Goal: Task Accomplishment & Management: Manage account settings

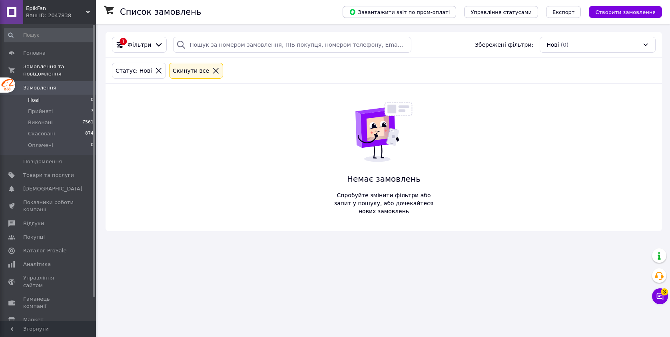
click at [61, 100] on li "Нові 0" at bounding box center [49, 100] width 98 height 11
click at [65, 111] on li "Прийняті 7" at bounding box center [49, 111] width 98 height 11
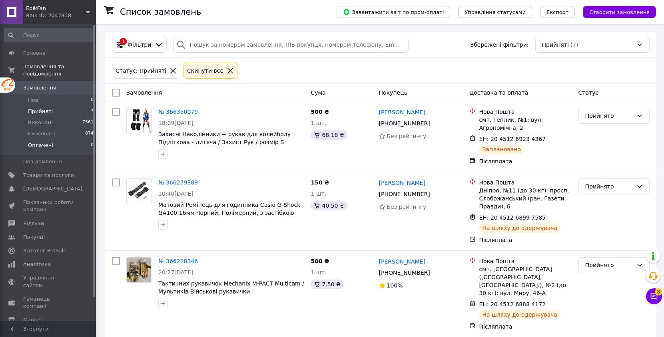
click at [68, 144] on li "Оплачені 0" at bounding box center [49, 147] width 98 height 15
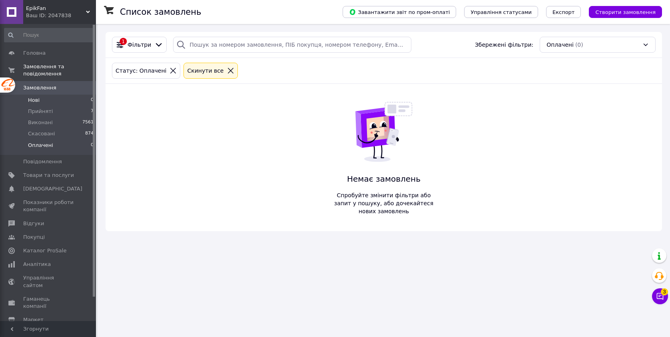
click at [62, 102] on li "Нові 0" at bounding box center [49, 100] width 98 height 11
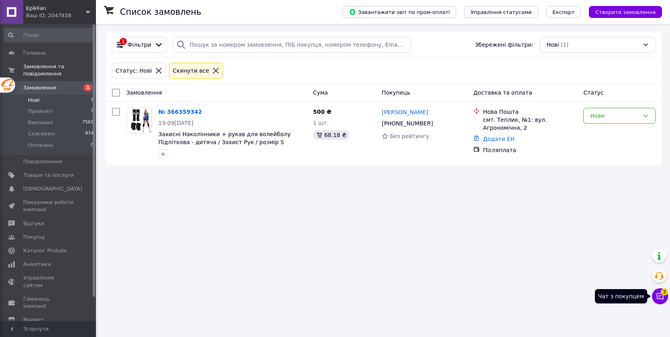
click at [658, 298] on icon at bounding box center [660, 297] width 8 height 8
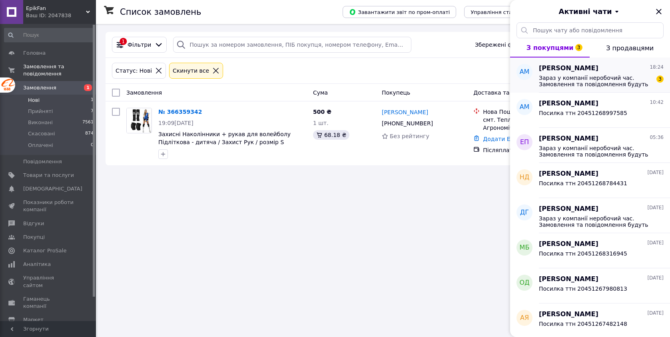
click at [586, 82] on span "Зараз у компанії неробочий час. Замовлення та повідомлення будуть оброблені з 0…" at bounding box center [596, 81] width 114 height 13
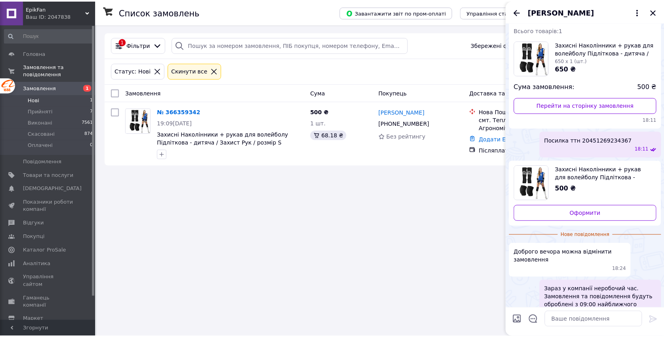
scroll to position [34, 0]
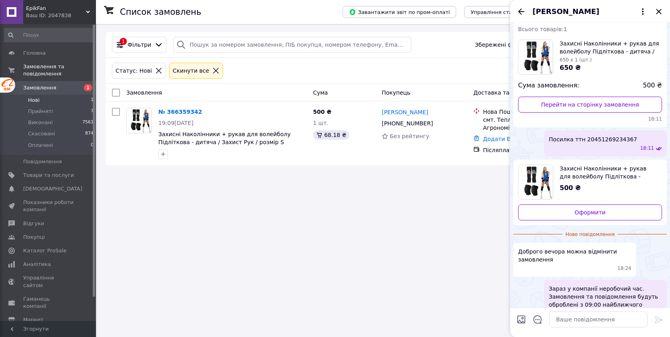
click at [436, 209] on div "Список замовлень Завантажити звіт по пром-оплаті Управління статусами Експорт С…" at bounding box center [384, 168] width 572 height 337
click at [67, 115] on li "Прийняті 7" at bounding box center [49, 111] width 98 height 11
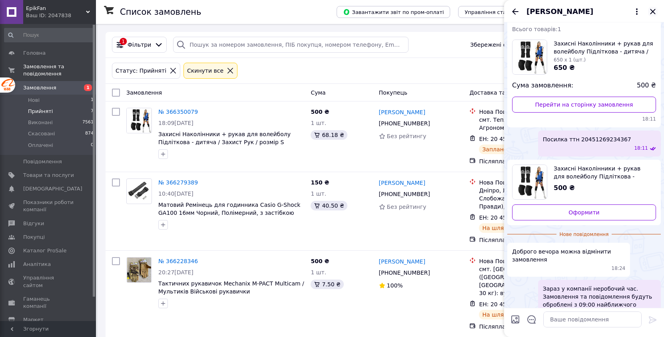
click at [653, 12] on icon "Закрити" at bounding box center [652, 11] width 5 height 5
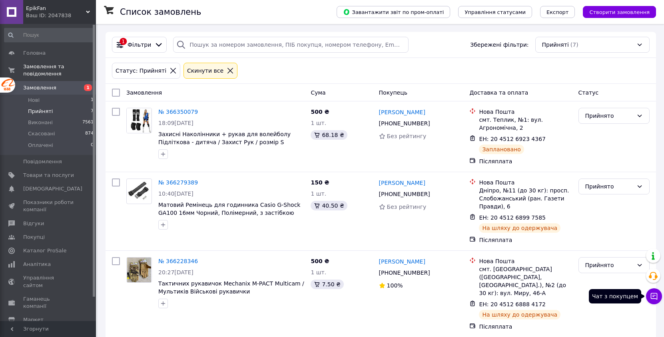
click at [654, 297] on icon at bounding box center [654, 297] width 8 height 8
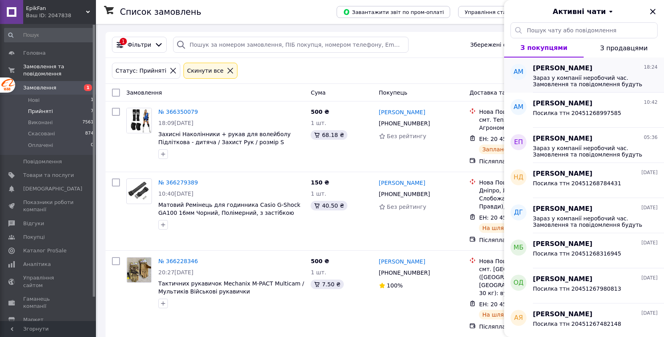
click at [563, 76] on span "Зараз у компанії неробочий час. Замовлення та повідомлення будуть оброблені з 0…" at bounding box center [590, 81] width 114 height 13
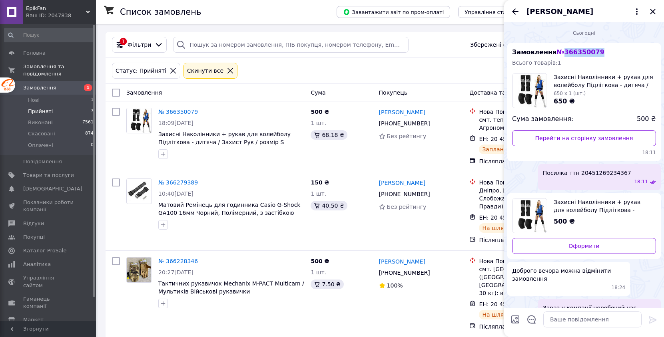
drag, startPoint x: 605, startPoint y: 52, endPoint x: 560, endPoint y: 55, distance: 44.5
click at [560, 55] on div "Замовлення № 366350079 Всього товарів: 1 Захисні Наколінники + рукав для волейб…" at bounding box center [583, 102] width 153 height 118
copy span "366350079"
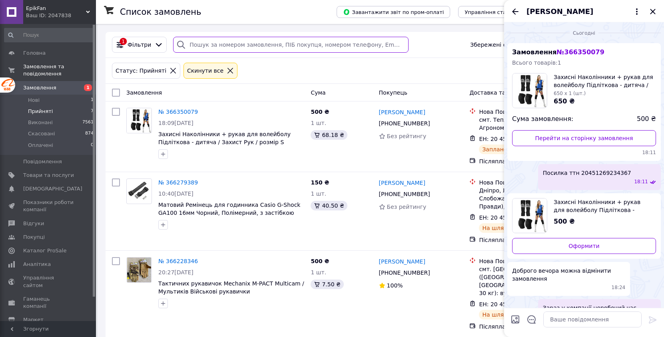
click at [279, 41] on input "search" at bounding box center [290, 45] width 235 height 16
paste input "366350079"
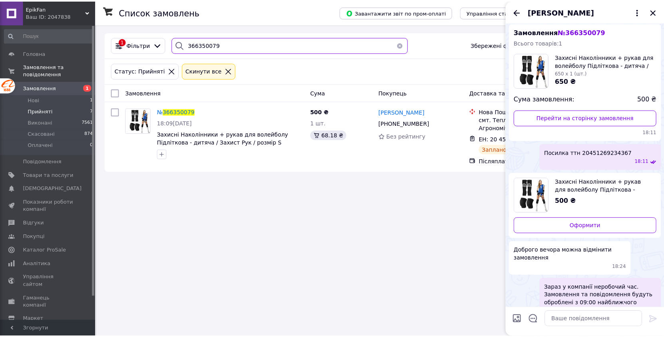
scroll to position [36, 0]
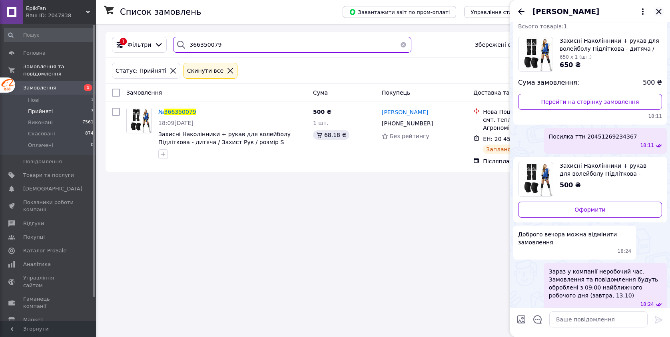
type input "366350079"
click at [660, 9] on icon "Закрити" at bounding box center [659, 12] width 10 height 10
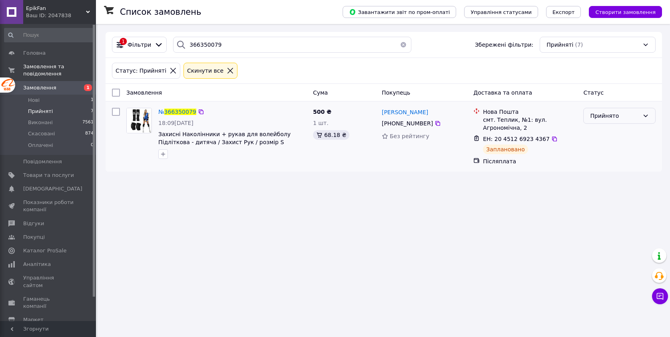
click at [645, 115] on icon at bounding box center [645, 116] width 6 height 6
click at [619, 149] on li "Скасовано" at bounding box center [620, 147] width 72 height 14
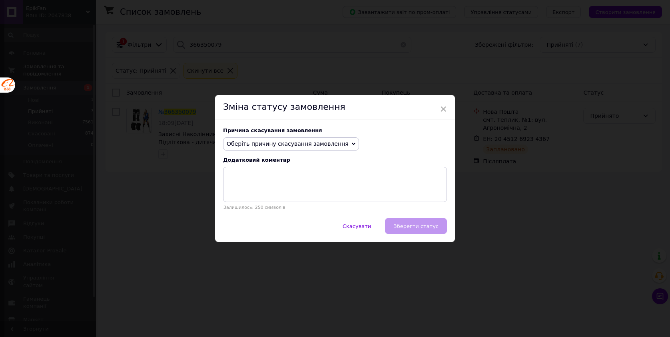
click at [352, 146] on icon at bounding box center [354, 144] width 4 height 4
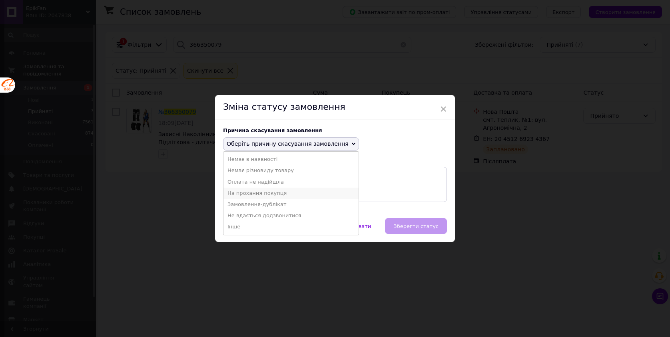
click at [277, 195] on li "На прохання покупця" at bounding box center [290, 193] width 135 height 11
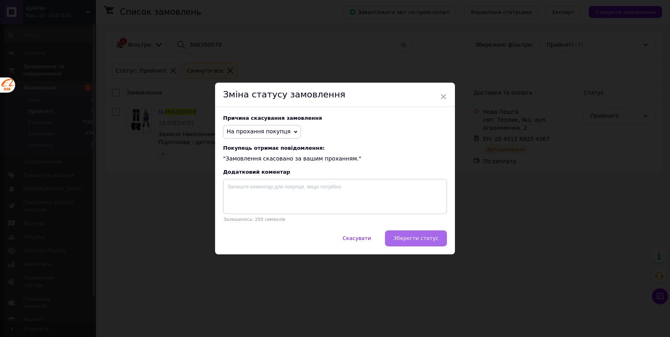
click at [415, 241] on span "Зберегти статус" at bounding box center [415, 238] width 45 height 6
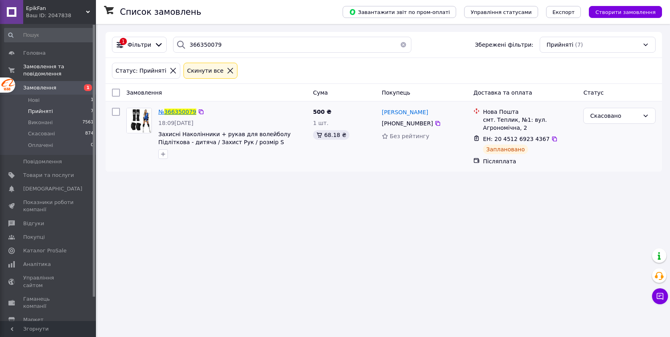
click at [190, 112] on span "366350079" at bounding box center [180, 112] width 32 height 6
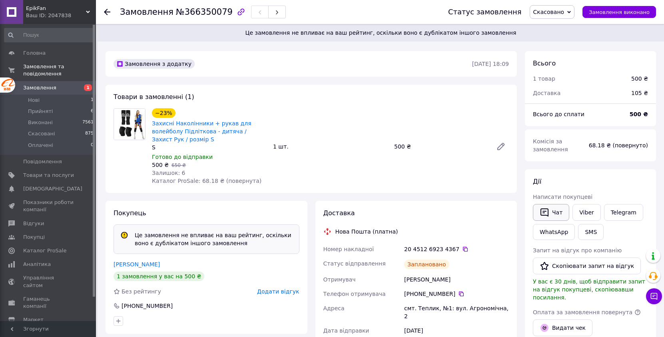
click at [551, 213] on button "Чат" at bounding box center [551, 212] width 36 height 17
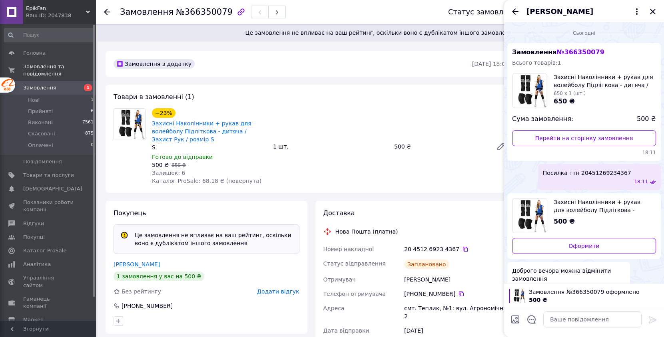
scroll to position [61, 0]
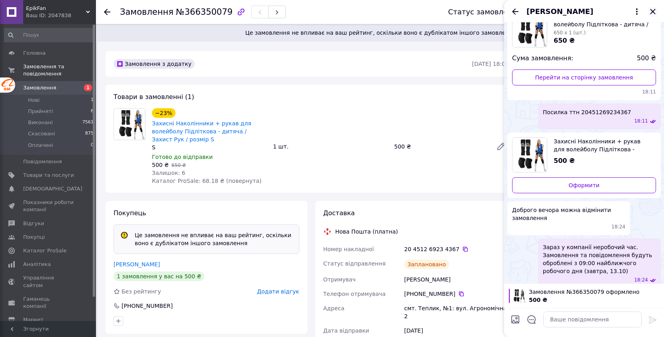
click at [652, 13] on icon "Закрити" at bounding box center [653, 12] width 10 height 10
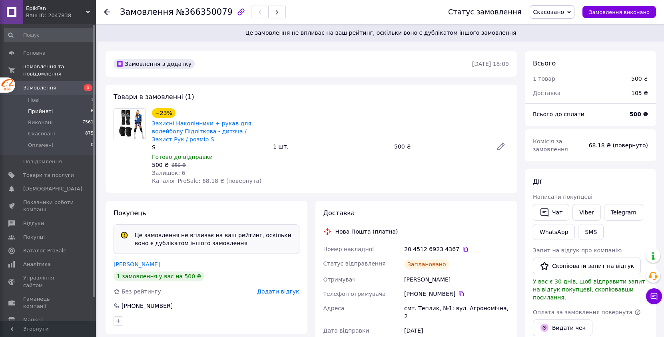
click at [50, 115] on li "Прийняті 6" at bounding box center [49, 111] width 98 height 11
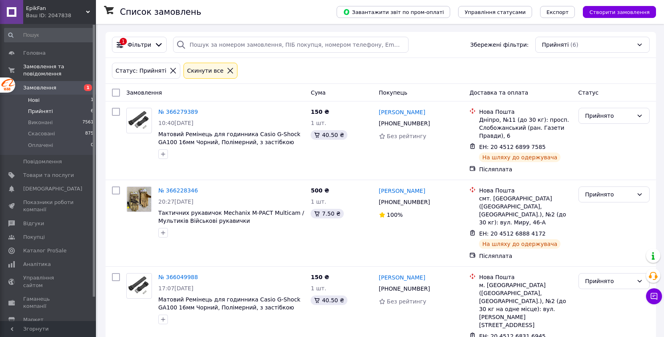
click at [64, 101] on li "Нові 1" at bounding box center [49, 100] width 98 height 11
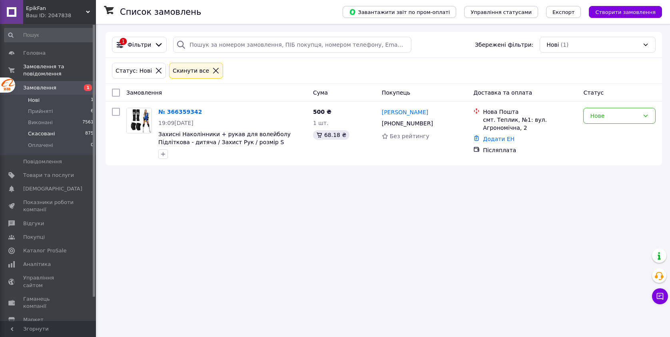
click at [59, 137] on li "Скасовані 875" at bounding box center [49, 133] width 98 height 11
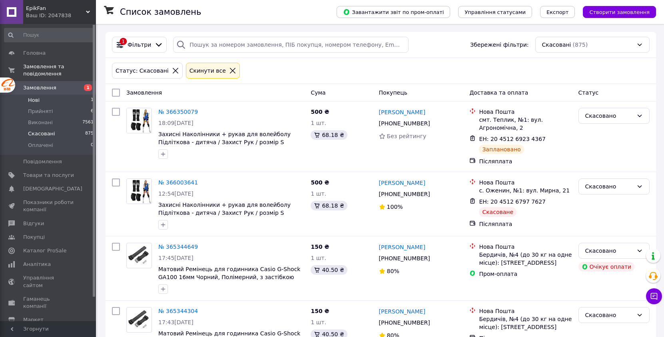
click at [70, 96] on li "Нові 1" at bounding box center [49, 100] width 98 height 11
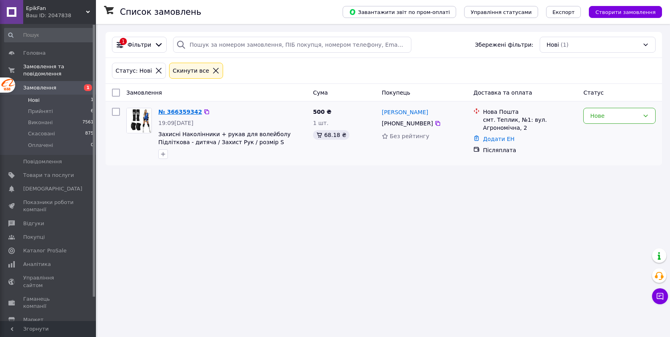
click at [178, 111] on link "№ 366359342" at bounding box center [180, 112] width 44 height 6
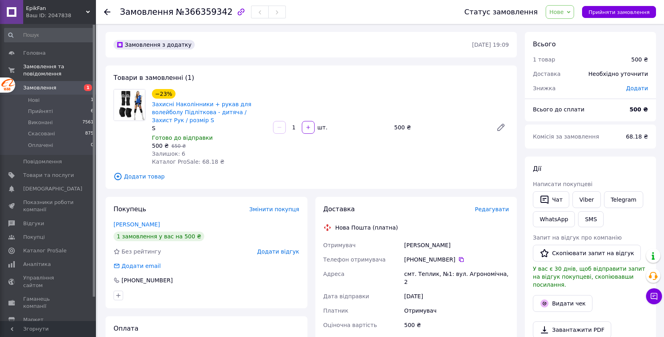
click at [561, 9] on span "Нове" at bounding box center [556, 12] width 14 height 6
click at [575, 30] on li "Прийнято" at bounding box center [564, 28] width 37 height 12
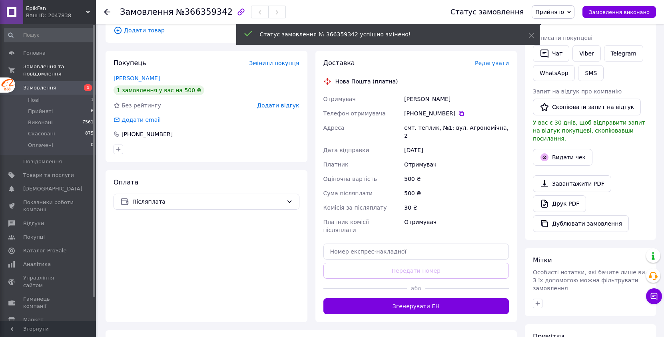
scroll to position [183, 0]
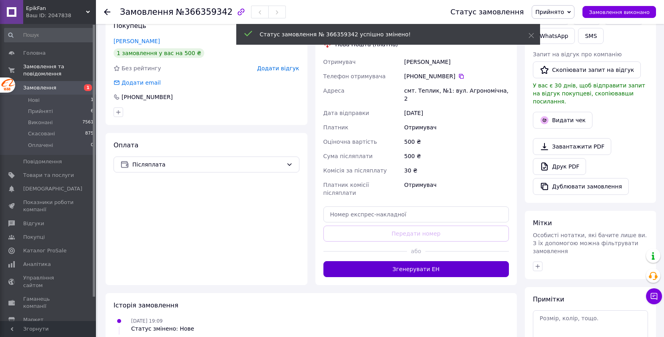
click at [439, 261] on button "Згенерувати ЕН" at bounding box center [416, 269] width 186 height 16
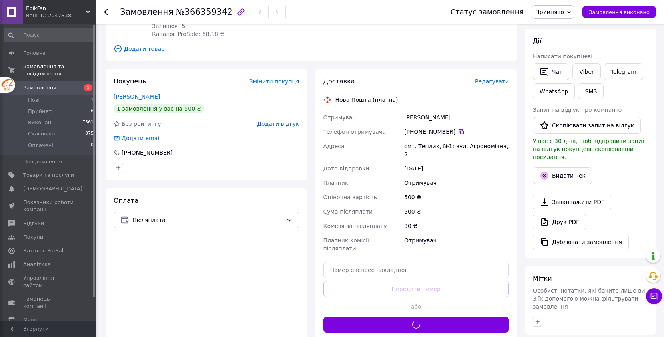
scroll to position [50, 0]
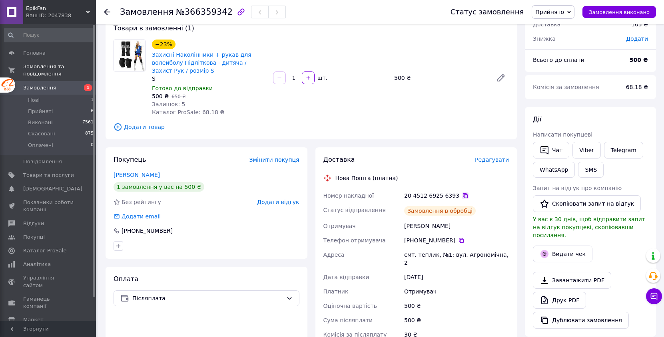
click at [462, 195] on icon at bounding box center [465, 196] width 6 height 6
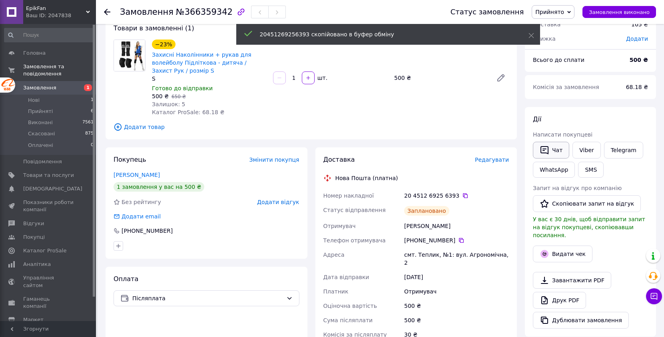
click at [544, 152] on icon "button" at bounding box center [545, 151] width 10 height 10
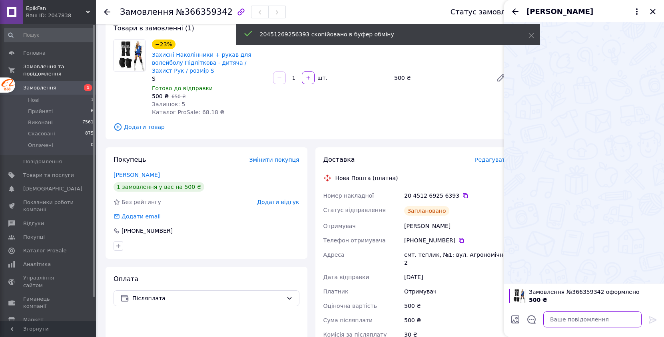
click at [566, 318] on textarea at bounding box center [592, 320] width 98 height 16
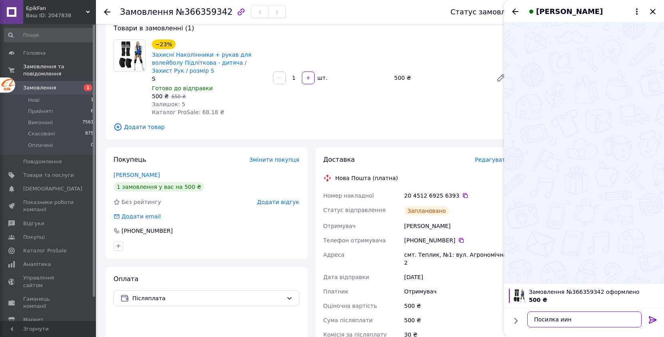
paste textarea "20451269256393"
click at [564, 320] on textarea "Посилка иин 20451269256393" at bounding box center [584, 320] width 114 height 16
type textarea "Посилка ттн 20451269256393"
click at [652, 317] on icon at bounding box center [653, 320] width 10 height 10
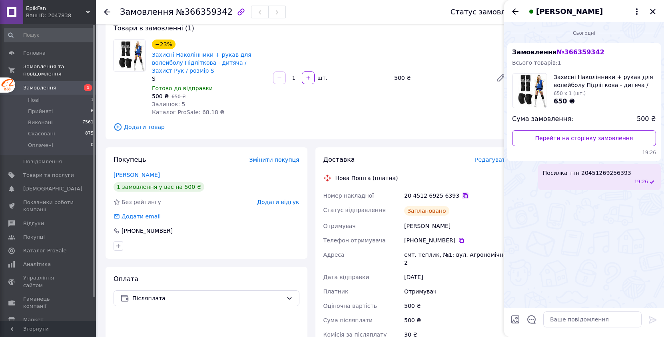
click at [463, 194] on icon at bounding box center [465, 196] width 6 height 6
click at [655, 10] on icon "Закрити" at bounding box center [653, 12] width 10 height 10
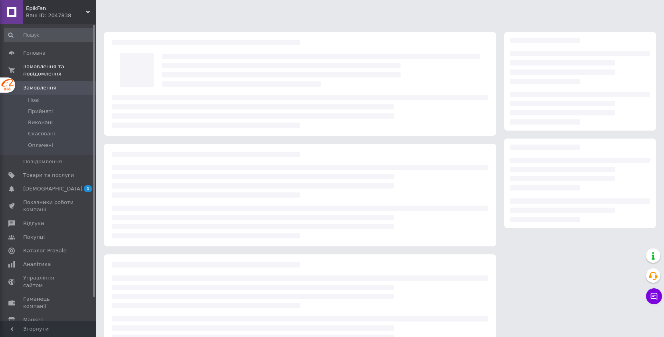
scroll to position [28, 0]
